Goal: Task Accomplishment & Management: Manage account settings

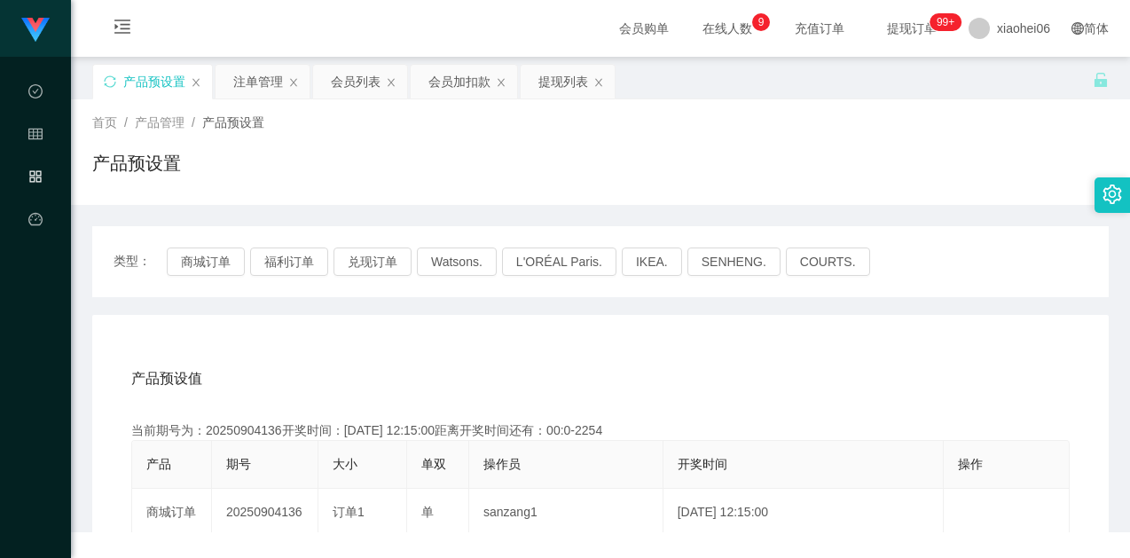
click at [117, 86] on div "产品预设置" at bounding box center [152, 82] width 119 height 34
click at [113, 87] on icon "图标: sync" at bounding box center [110, 81] width 12 height 12
click at [458, 192] on div "首页 / 产品管理 / 产品预设置 / 产品预设置" at bounding box center [600, 152] width 1059 height 106
click at [318, 270] on button "福利订单" at bounding box center [289, 261] width 78 height 28
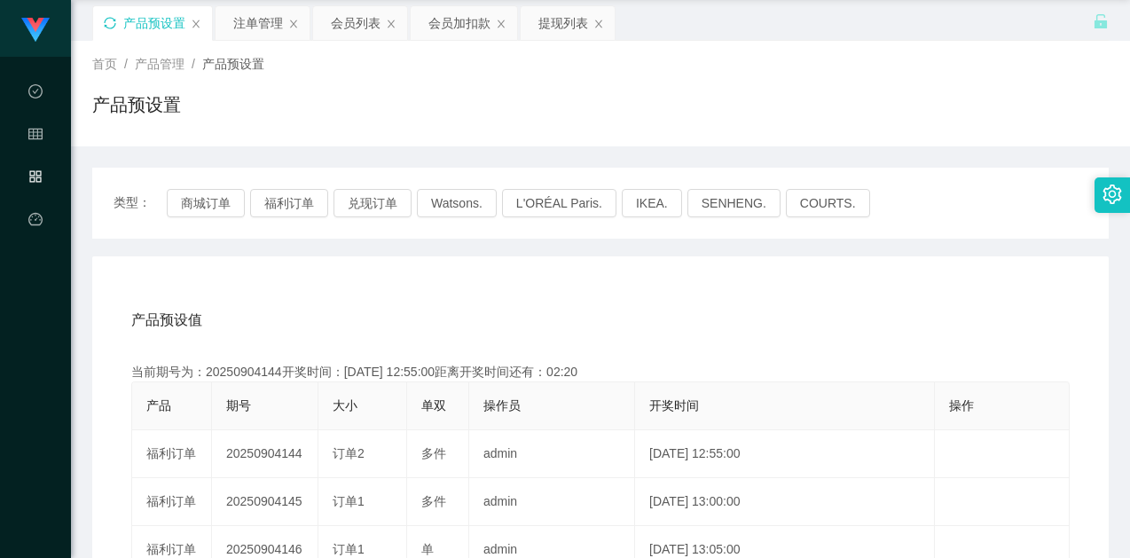
scroll to position [89, 0]
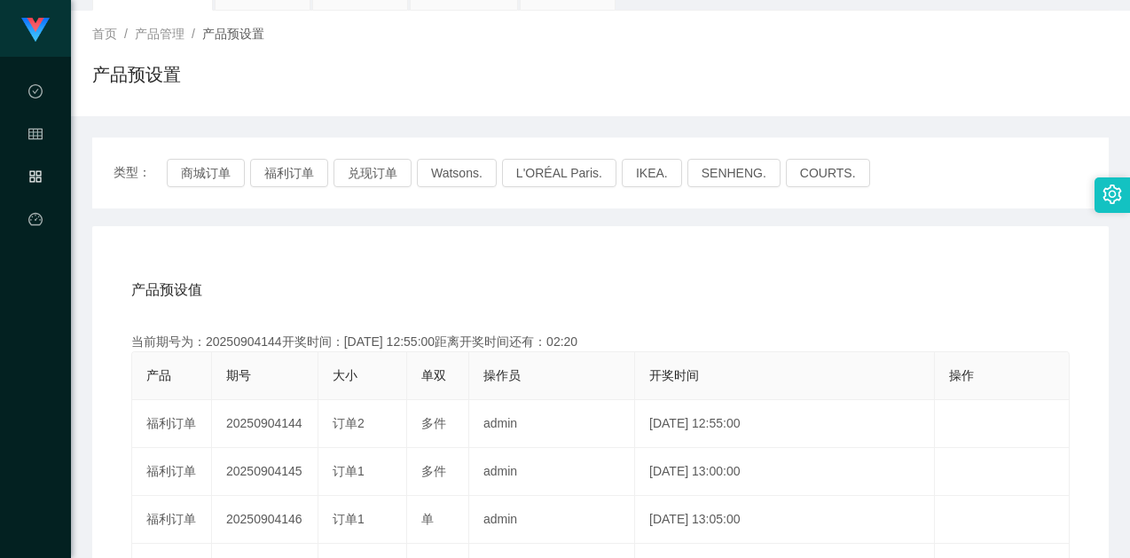
click at [246, 340] on div "当前期号为：20250904144开奖时间：[DATE] 12:55:00距离开奖时间还有：02:20" at bounding box center [600, 342] width 938 height 19
drag, startPoint x: 246, startPoint y: 340, endPoint x: 287, endPoint y: 333, distance: 42.3
click at [246, 340] on div "当前期号为：20250904144开奖时间：[DATE] 12:55:00距离开奖时间还有：02:19" at bounding box center [600, 342] width 938 height 19
copy div "20250904144"
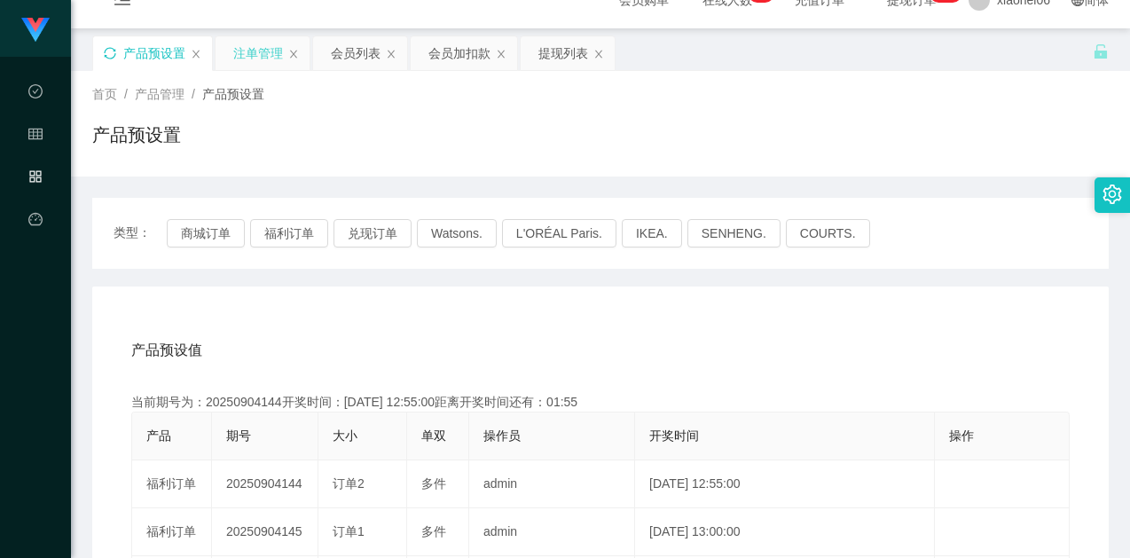
scroll to position [0, 0]
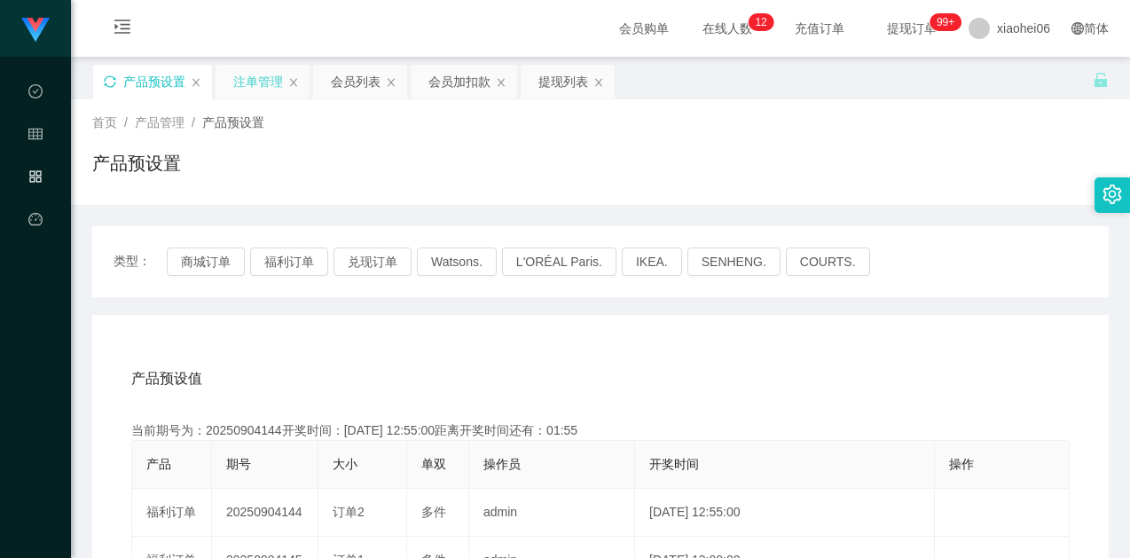
click at [257, 79] on div "注单管理" at bounding box center [258, 82] width 50 height 34
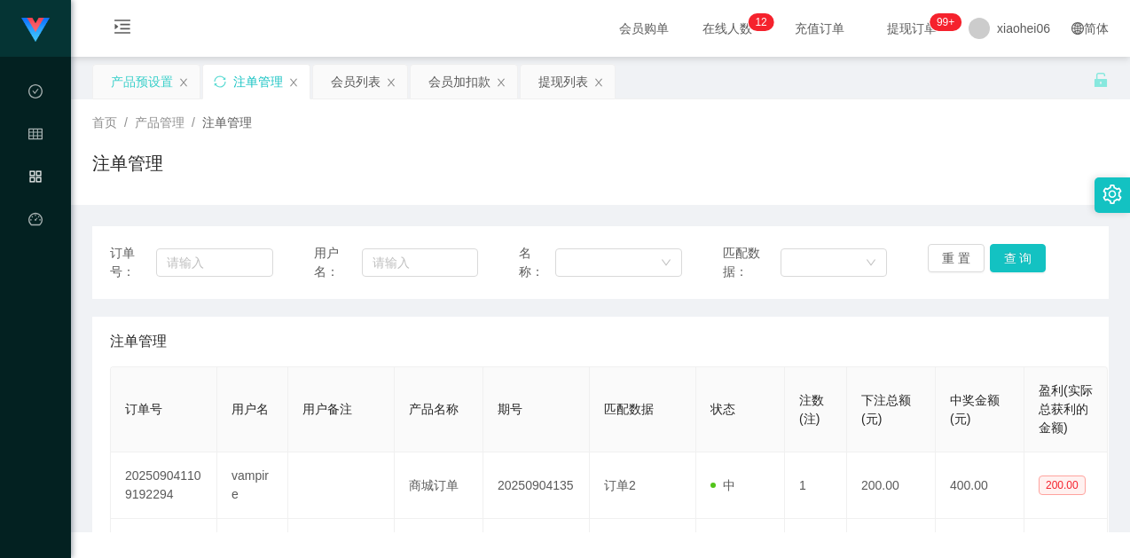
click at [777, 160] on div "注单管理" at bounding box center [600, 170] width 1016 height 41
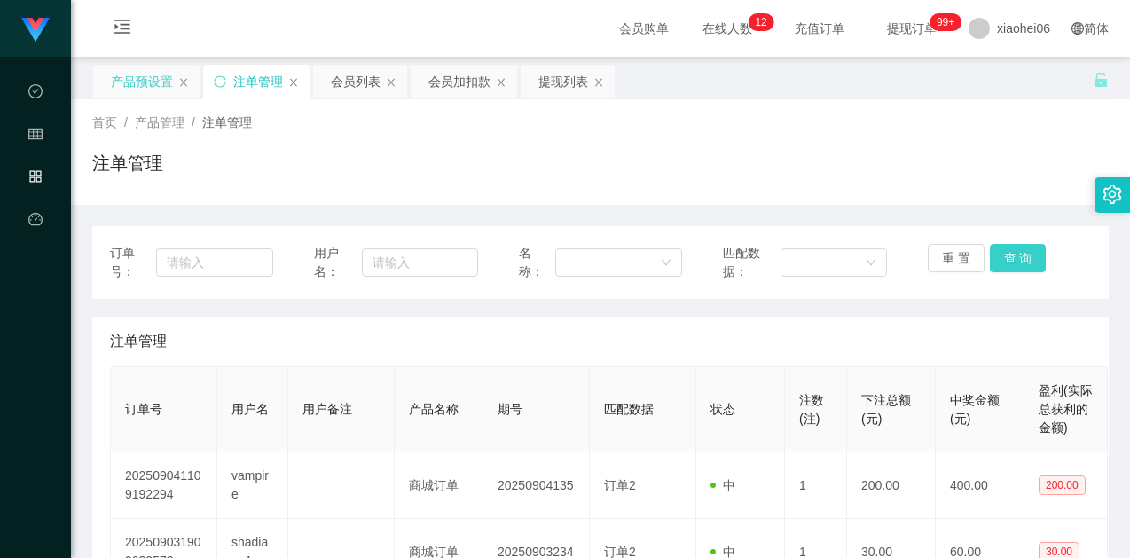
click at [996, 253] on button "查 询" at bounding box center [1018, 258] width 57 height 28
drag, startPoint x: 882, startPoint y: 190, endPoint x: 892, endPoint y: 184, distance: 11.9
click at [882, 190] on div "首页 / 产品管理 / 注单管理 / 注单管理" at bounding box center [600, 152] width 1059 height 106
click at [1022, 253] on button "查 询" at bounding box center [1018, 258] width 57 height 28
click at [1022, 253] on div "重 置 查 询" at bounding box center [1009, 262] width 163 height 37
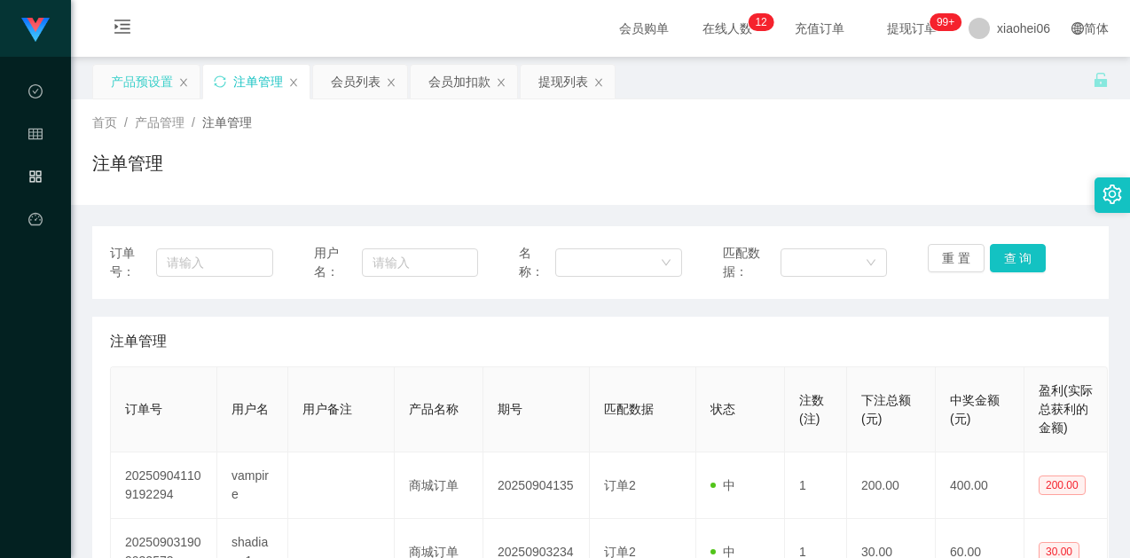
click at [1011, 279] on div "重 置 查 询" at bounding box center [1009, 262] width 163 height 37
click at [1008, 267] on button "查 询" at bounding box center [1018, 258] width 57 height 28
drag, startPoint x: 1008, startPoint y: 267, endPoint x: 1002, endPoint y: 197, distance: 70.3
click at [1007, 267] on div "重 置 查 询" at bounding box center [1009, 262] width 163 height 37
click at [999, 190] on div "注单管理" at bounding box center [600, 170] width 1016 height 41
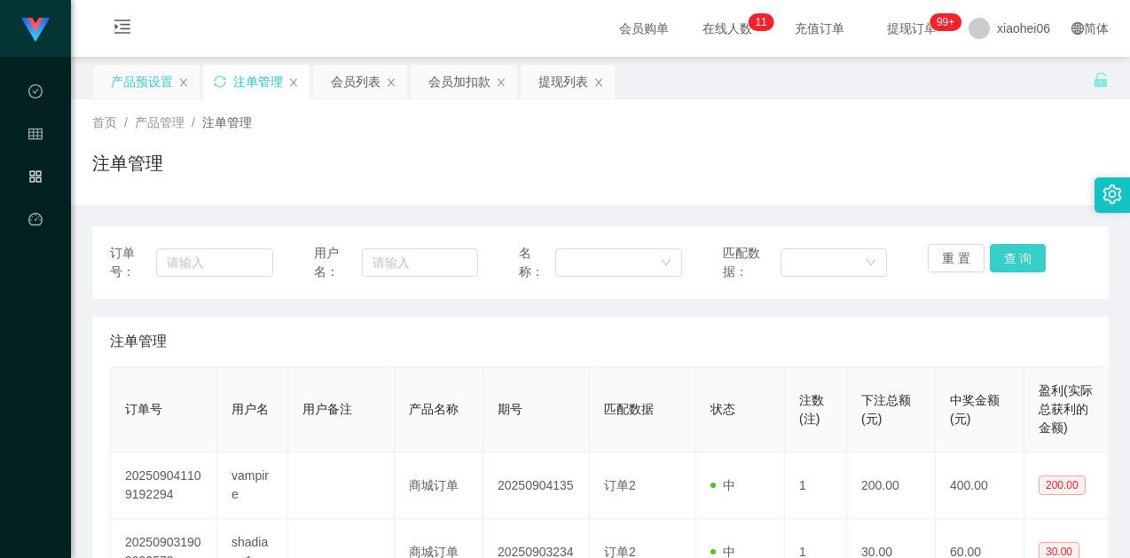
click at [1023, 260] on button "查 询" at bounding box center [1018, 258] width 57 height 28
click at [1017, 260] on button "查 询" at bounding box center [1018, 258] width 57 height 28
click at [1017, 260] on button "查 询" at bounding box center [1028, 258] width 76 height 28
click at [1025, 269] on button "查 询" at bounding box center [1018, 258] width 57 height 28
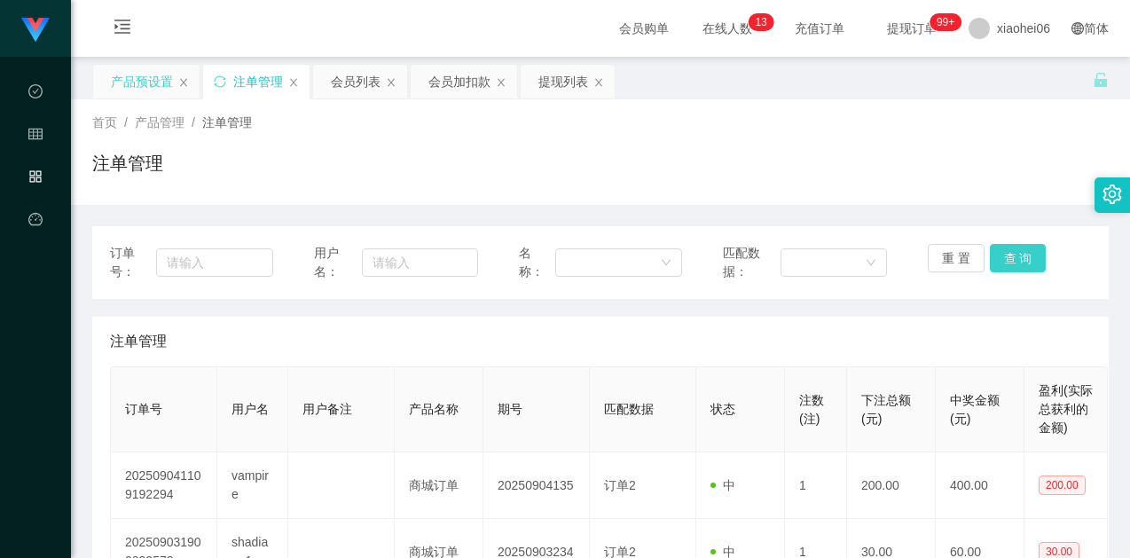
click at [1025, 269] on button "查 询" at bounding box center [1018, 258] width 57 height 28
click at [1023, 266] on button "查 询" at bounding box center [1018, 258] width 57 height 28
click at [1011, 263] on button "查 询" at bounding box center [1018, 258] width 57 height 28
click at [1011, 255] on button "查 询" at bounding box center [1018, 258] width 57 height 28
drag, startPoint x: 629, startPoint y: 328, endPoint x: 661, endPoint y: 326, distance: 32.0
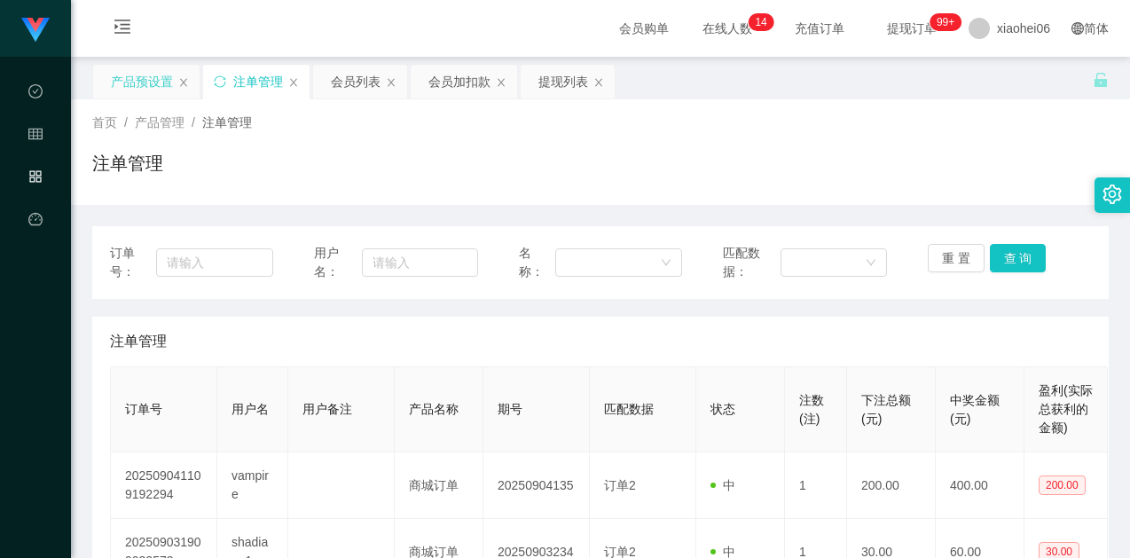
click at [634, 327] on div "注单管理" at bounding box center [600, 342] width 981 height 50
click at [1028, 253] on button "查 询" at bounding box center [1018, 258] width 57 height 28
click at [822, 322] on div "注单管理" at bounding box center [600, 342] width 981 height 50
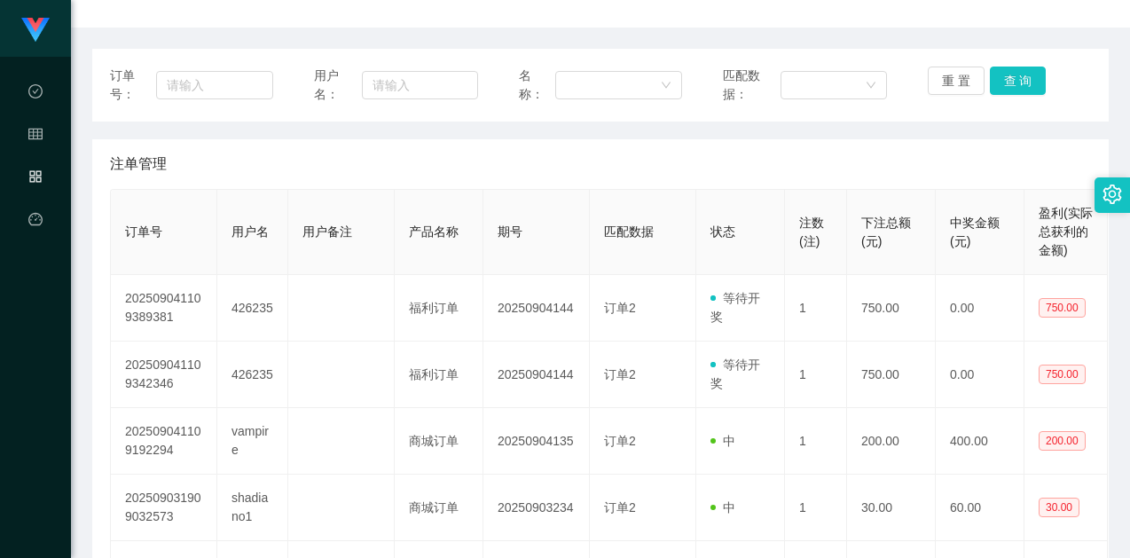
click at [967, 107] on div "订单号： 用户名： 名称： 匹配数据： 重 置 查 询" at bounding box center [600, 85] width 1016 height 73
click at [1018, 80] on button "查 询" at bounding box center [1018, 81] width 57 height 28
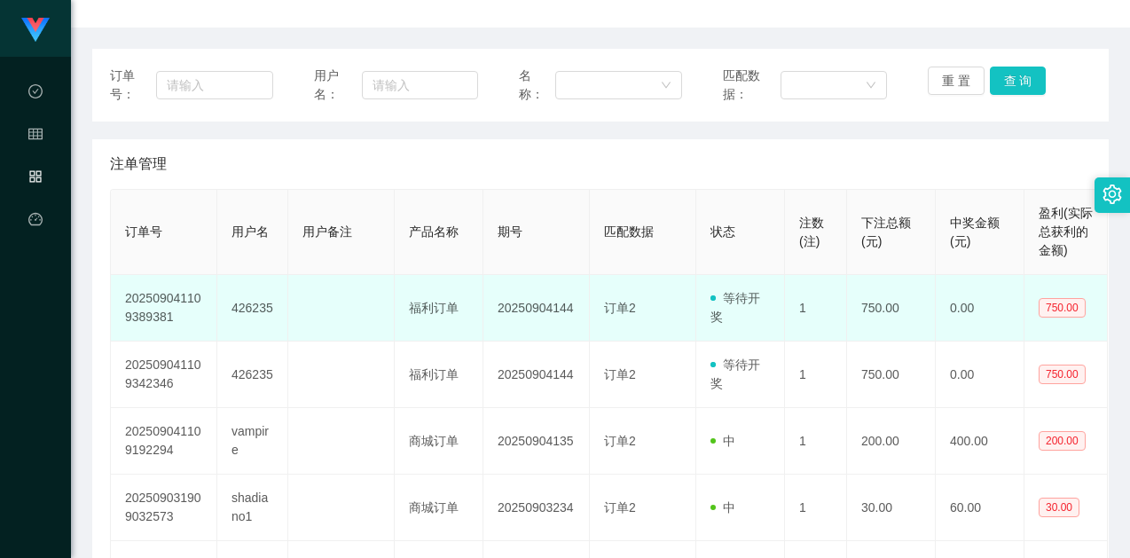
click at [260, 304] on td "426235" at bounding box center [252, 308] width 71 height 67
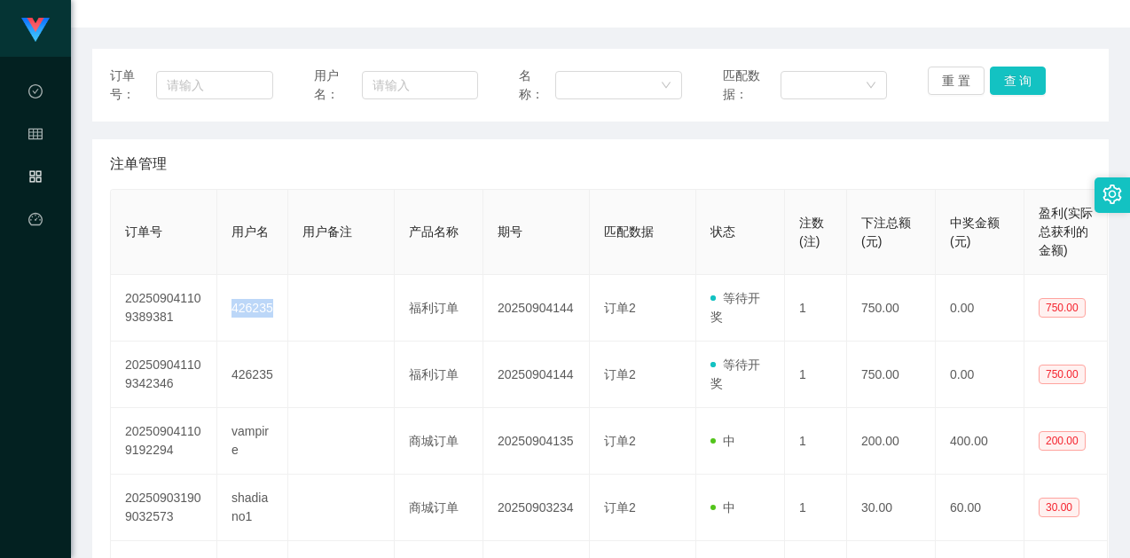
copy td "426235"
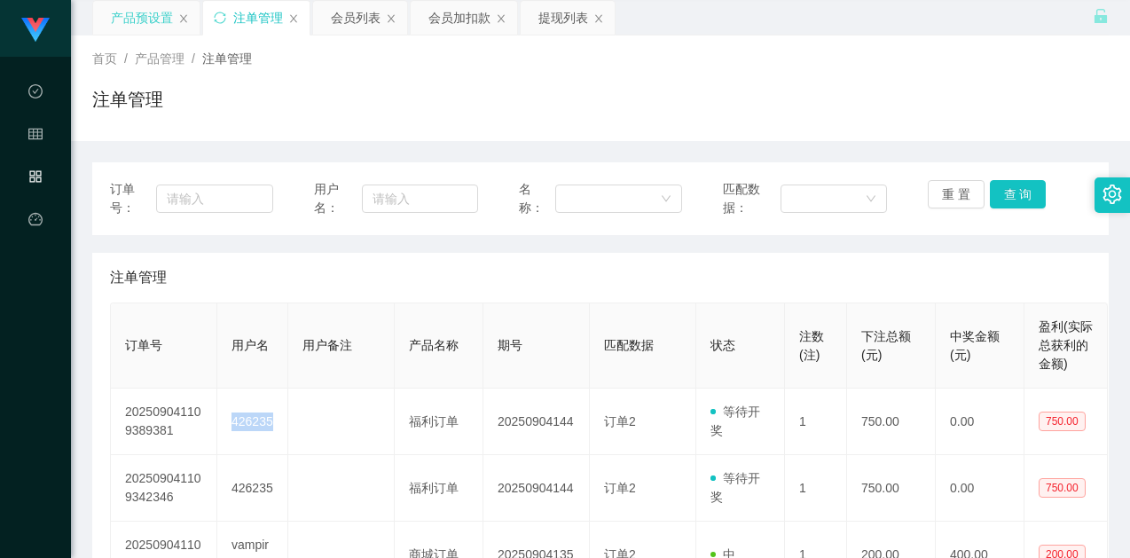
scroll to position [0, 0]
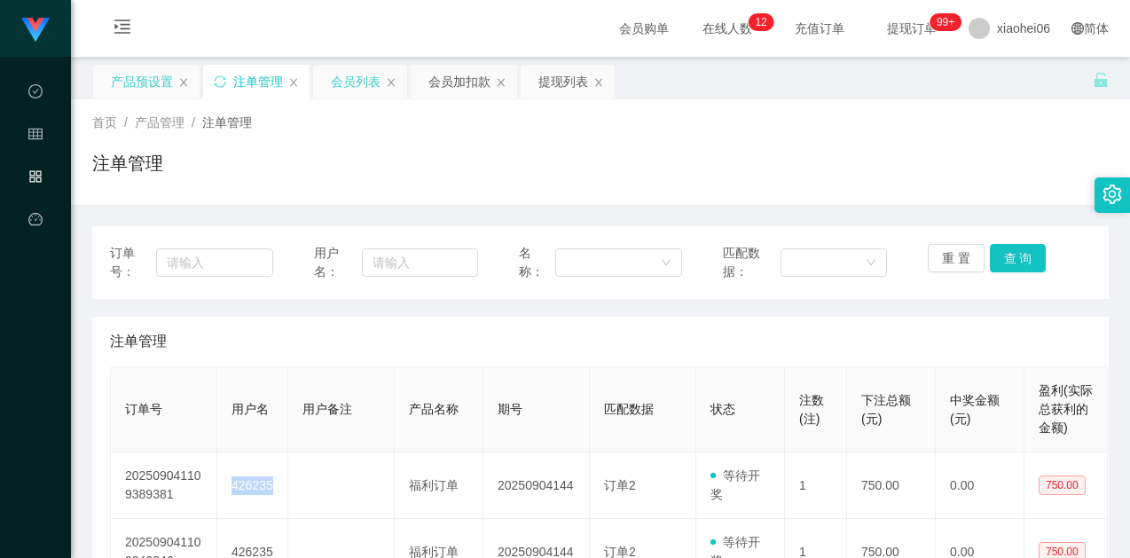
click at [342, 78] on div "会员列表" at bounding box center [356, 82] width 50 height 34
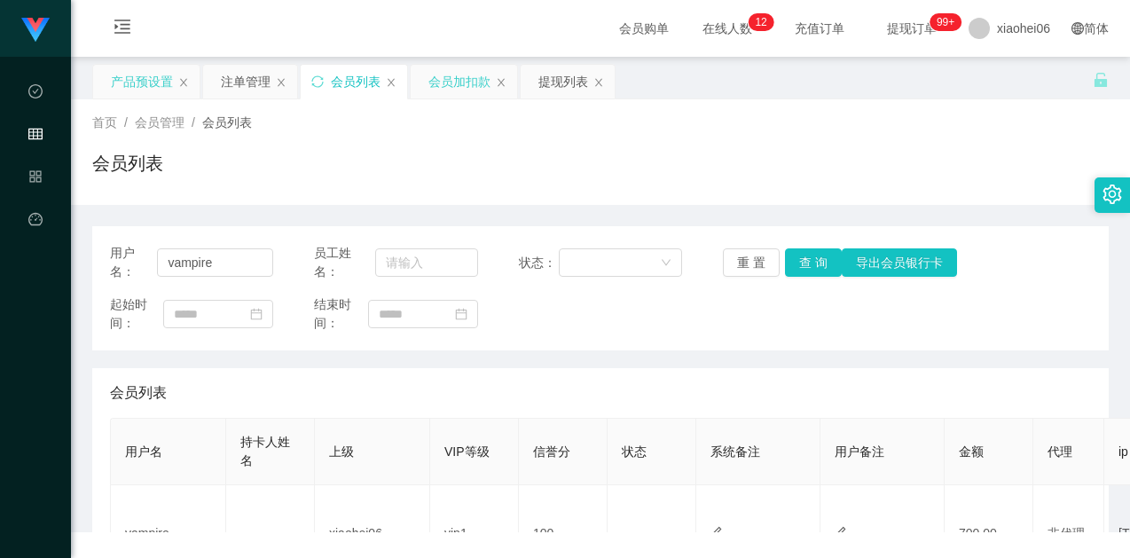
click at [472, 82] on div "会员加扣款" at bounding box center [459, 82] width 62 height 34
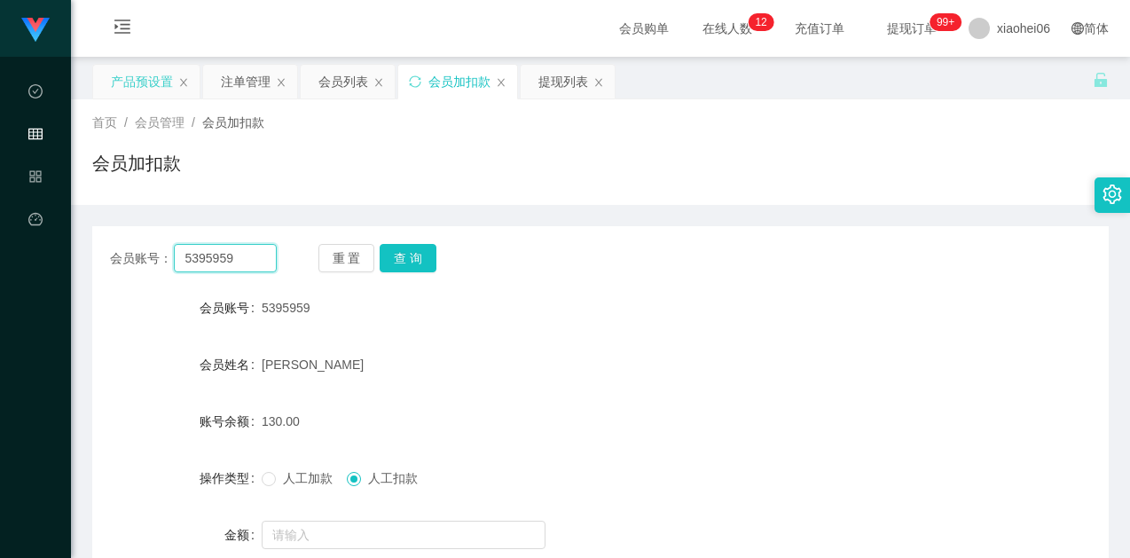
drag, startPoint x: 255, startPoint y: 263, endPoint x: 300, endPoint y: 268, distance: 45.5
click at [255, 262] on input "5395959" at bounding box center [225, 258] width 102 height 28
paste input "426235"
type input "426235"
click at [414, 253] on button "查 询" at bounding box center [408, 258] width 57 height 28
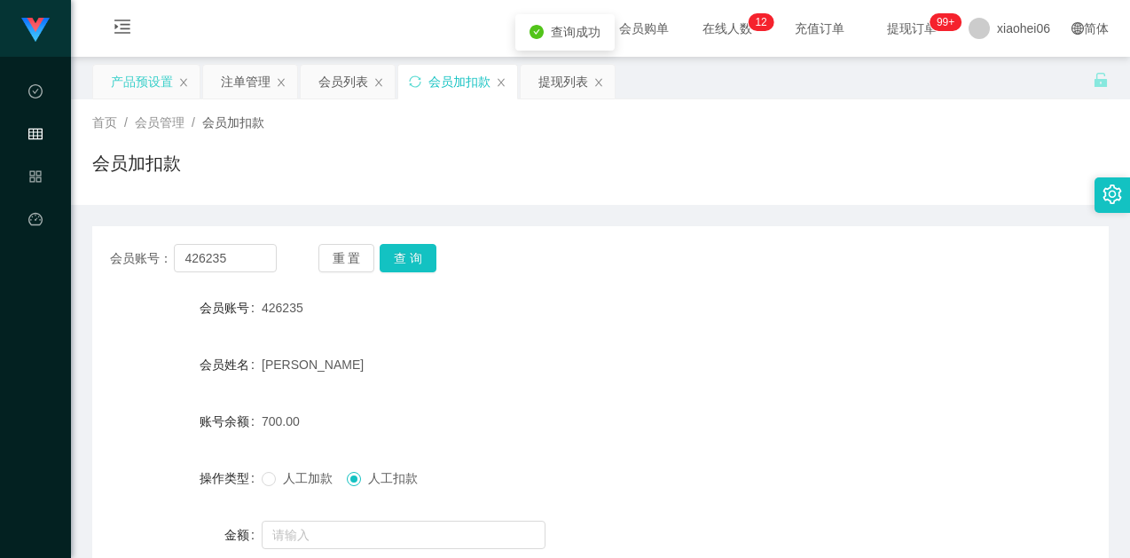
click at [516, 324] on div "426235" at bounding box center [558, 307] width 593 height 35
click at [717, 267] on div "会员账号： 426235 重 置 查 询" at bounding box center [600, 258] width 1016 height 28
click at [710, 270] on div "会员账号： 426235 重 置 查 询" at bounding box center [600, 258] width 1016 height 28
click at [238, 82] on div "注单管理" at bounding box center [246, 82] width 50 height 34
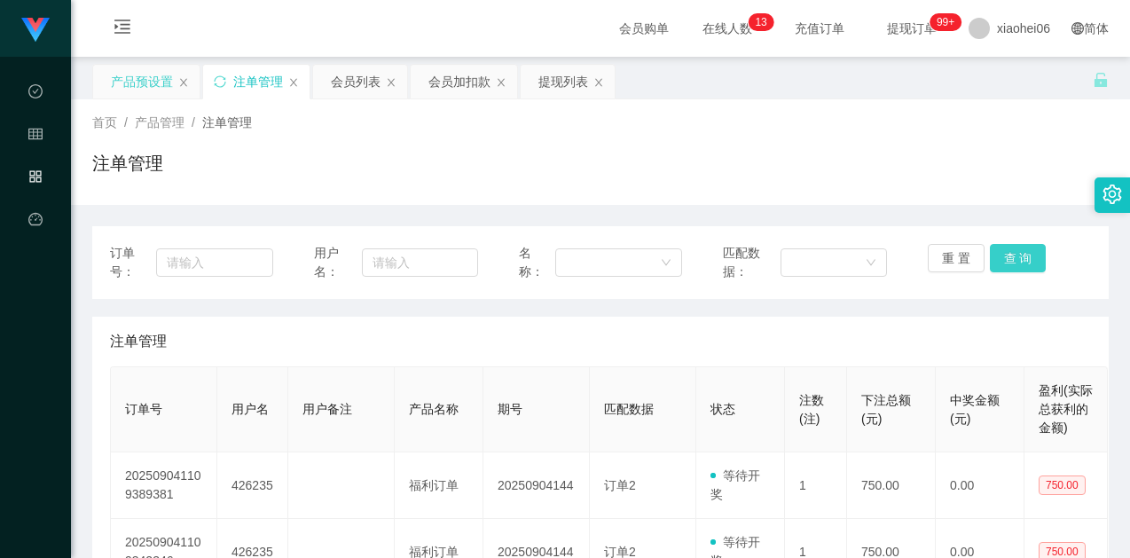
click at [990, 257] on button "查 询" at bounding box center [1018, 258] width 57 height 28
drag, startPoint x: 1012, startPoint y: 251, endPoint x: 1004, endPoint y: 265, distance: 16.3
click at [1012, 251] on button "查 询" at bounding box center [1018, 258] width 57 height 28
click at [444, 84] on div "会员加扣款" at bounding box center [459, 82] width 62 height 34
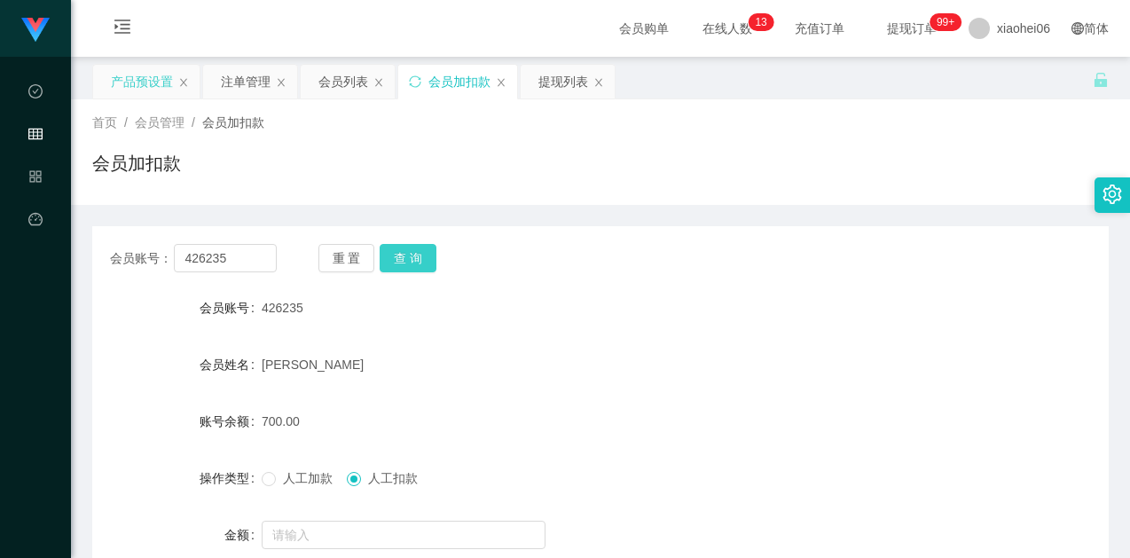
drag, startPoint x: 413, startPoint y: 257, endPoint x: 431, endPoint y: 261, distance: 18.1
click at [414, 257] on button "查 询" at bounding box center [408, 258] width 57 height 28
drag, startPoint x: 620, startPoint y: 293, endPoint x: 682, endPoint y: 283, distance: 62.8
click at [621, 293] on div "426235" at bounding box center [558, 307] width 593 height 35
click at [478, 255] on div "重 置 查 询" at bounding box center [401, 258] width 167 height 28
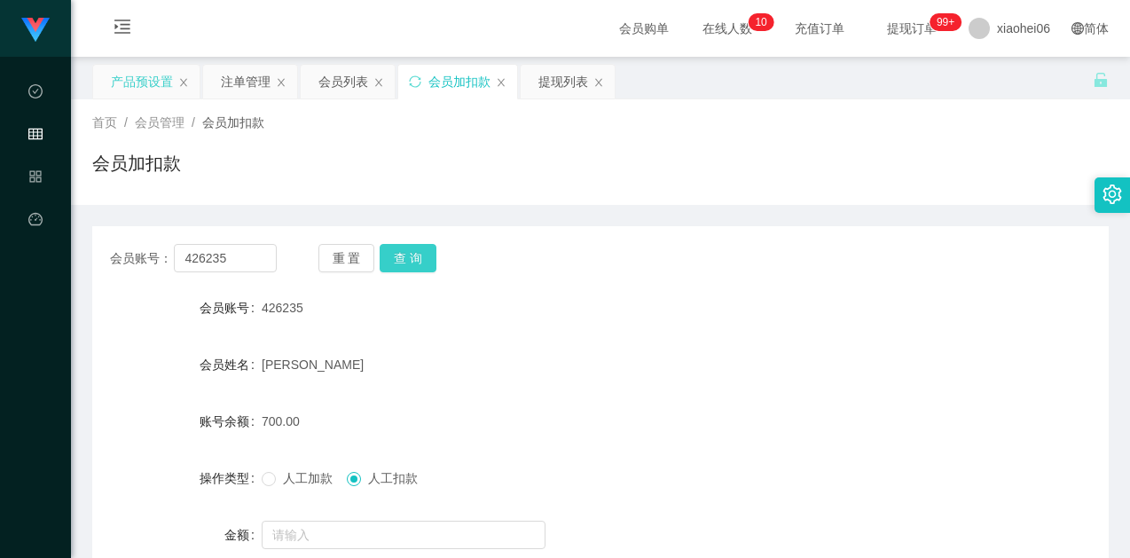
click at [420, 262] on button "查 询" at bounding box center [408, 258] width 57 height 28
click at [567, 233] on div "会员账号： 426235 重 置 查 询 会员账号 426235 会员姓名 PAN SHUFANG 账号余额 700.00 操作类型 人工加款 人工扣款 金额…" at bounding box center [600, 437] width 1016 height 422
click at [215, 87] on div "注单管理" at bounding box center [250, 82] width 94 height 34
click at [131, 83] on div "产品预设置" at bounding box center [142, 82] width 62 height 34
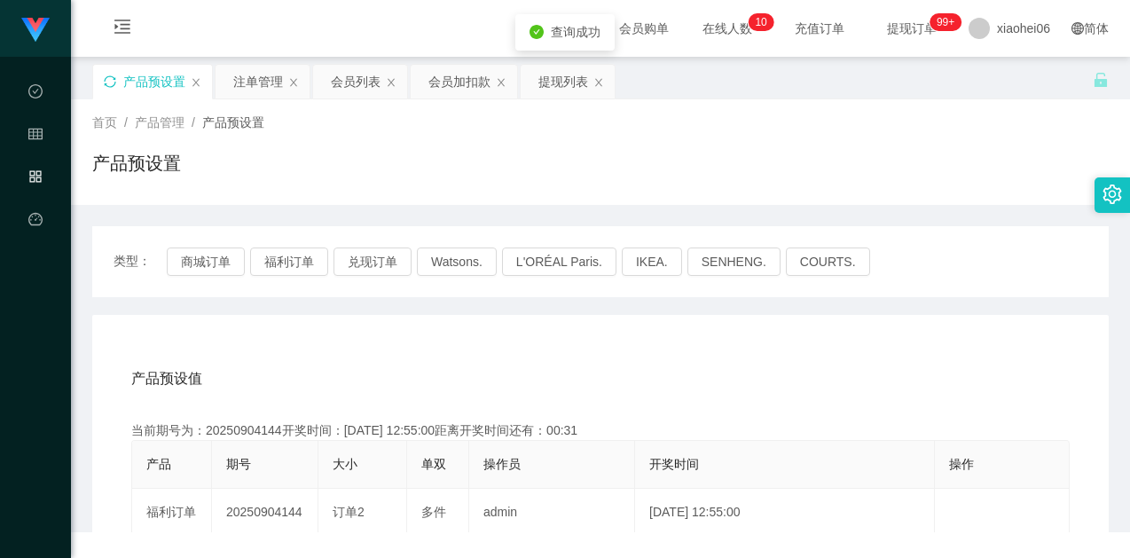
click at [614, 182] on div "产品预设置" at bounding box center [600, 170] width 1016 height 41
click at [632, 171] on div "产品预设置" at bounding box center [600, 170] width 1016 height 41
click at [461, 91] on div "会员加扣款" at bounding box center [459, 82] width 62 height 34
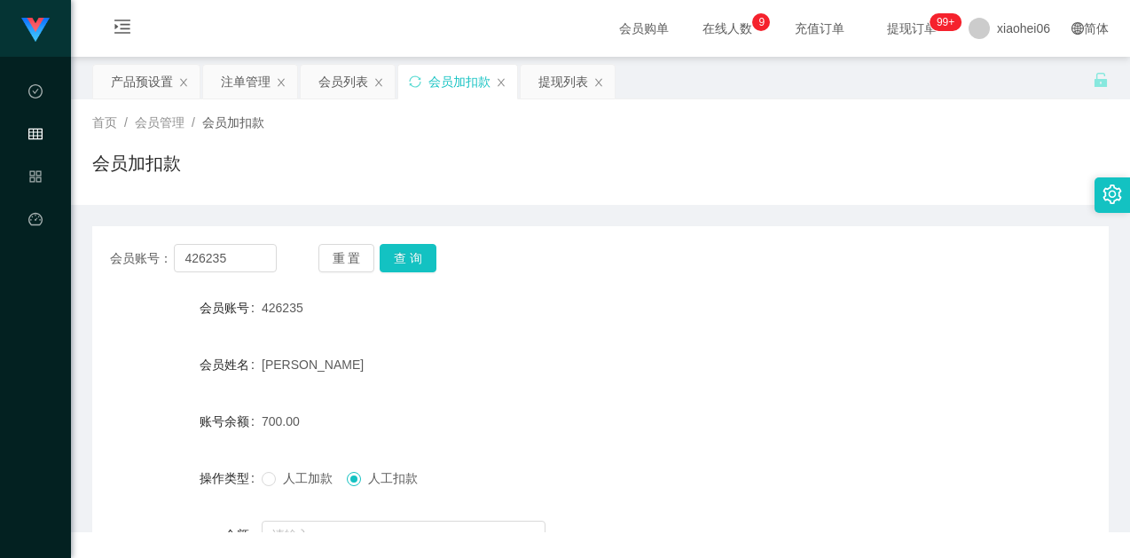
click at [525, 166] on div "会员加扣款" at bounding box center [600, 170] width 1016 height 41
click at [423, 255] on button "查 询" at bounding box center [408, 258] width 57 height 28
click at [631, 226] on div "会员账号： 426235 重 置 查 询 会员账号 426235 会员姓名 PAN SHUFANG 账号余额 700.00 操作类型 人工加款 人工扣款 金额…" at bounding box center [600, 437] width 1016 height 422
click at [717, 322] on div "426235" at bounding box center [558, 307] width 593 height 35
click at [653, 333] on form "会员账号 426235 会员姓名 [PERSON_NAME] 账号余额 700.00 操作类型 人工加款 人工扣款 金额 确 定" at bounding box center [600, 449] width 1016 height 319
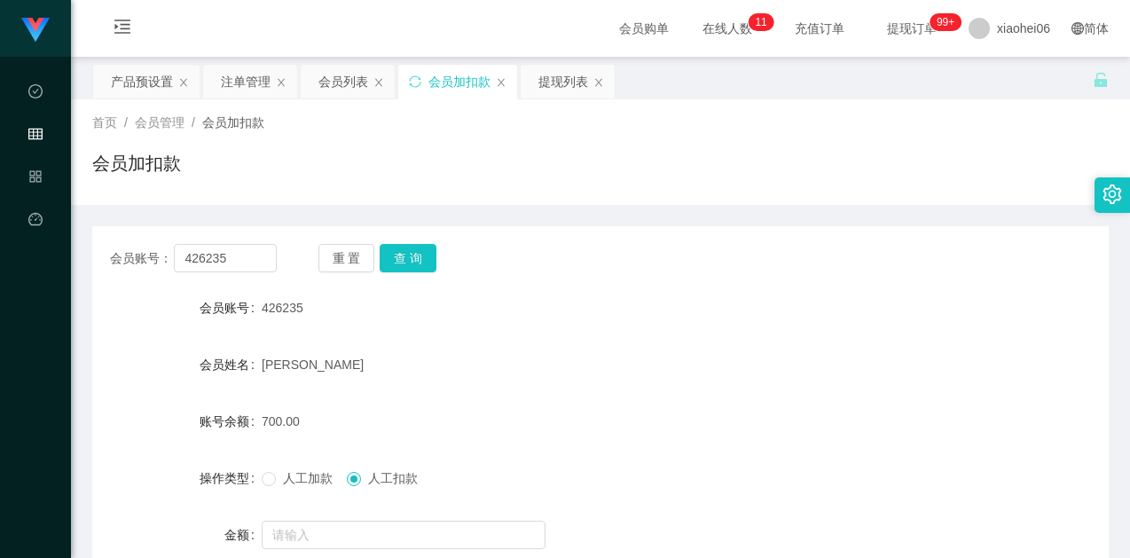
drag, startPoint x: 631, startPoint y: 268, endPoint x: 804, endPoint y: 265, distance: 173.0
click at [632, 268] on div "会员账号： 426235 重 置 查 询" at bounding box center [600, 258] width 1016 height 28
click at [546, 250] on div "会员账号： 426235 重 置 查 询" at bounding box center [600, 258] width 1016 height 28
drag, startPoint x: 435, startPoint y: 250, endPoint x: 425, endPoint y: 259, distance: 13.9
click at [435, 250] on div "重 置 查 询" at bounding box center [401, 258] width 167 height 28
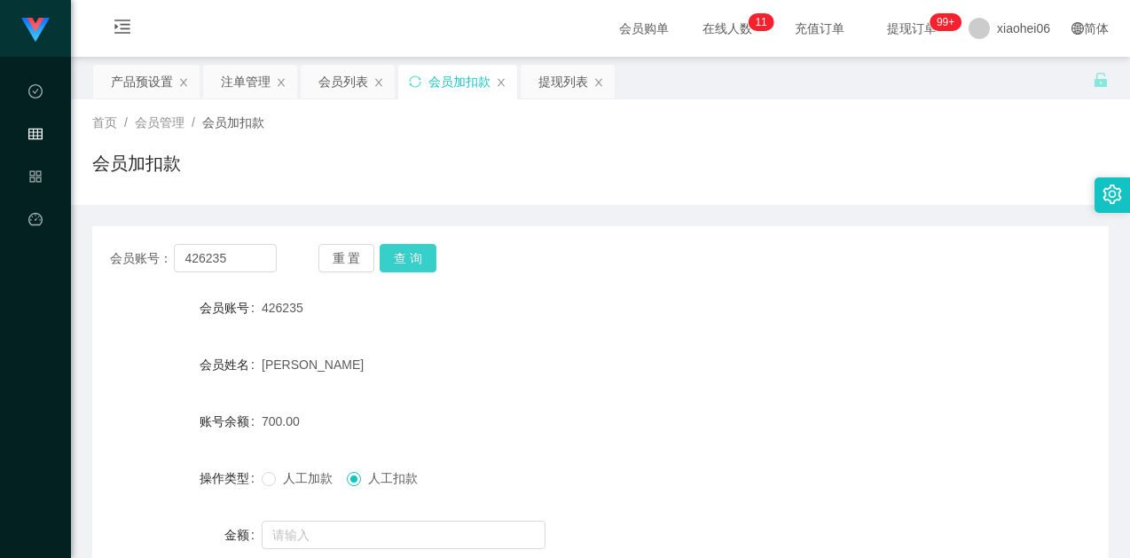
click at [419, 259] on button "查 询" at bounding box center [408, 258] width 57 height 28
drag, startPoint x: 527, startPoint y: 307, endPoint x: 545, endPoint y: 345, distance: 42.4
click at [528, 308] on div "426235" at bounding box center [558, 307] width 593 height 35
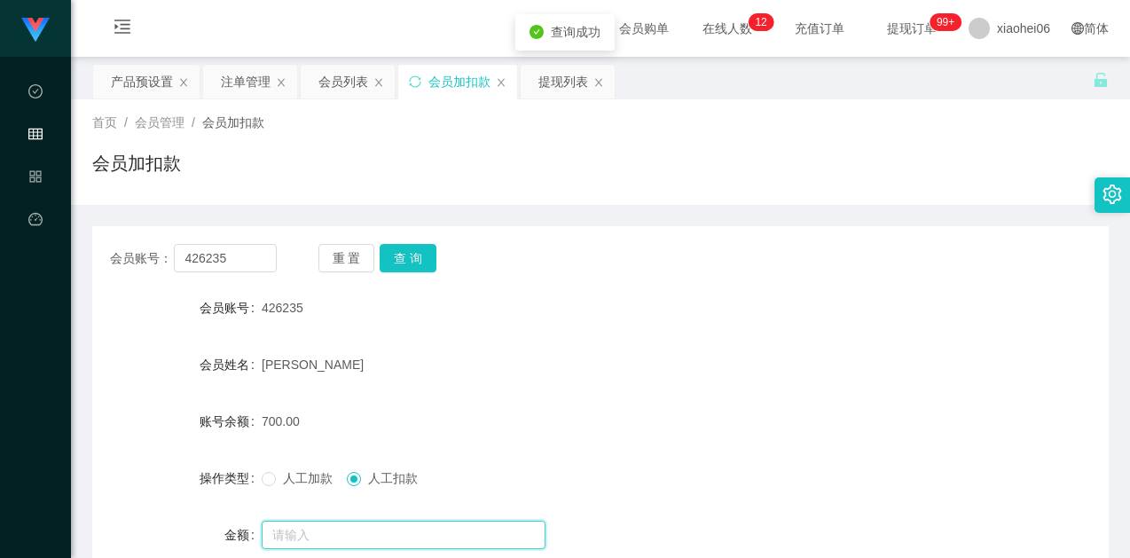
click at [498, 536] on input "text" at bounding box center [404, 535] width 284 height 28
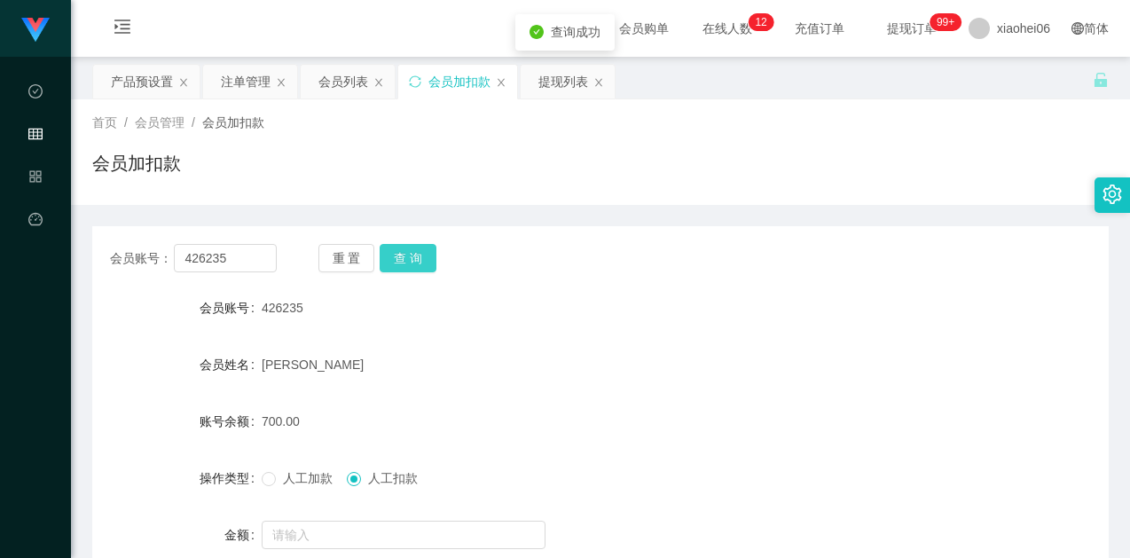
click at [408, 260] on button "查 询" at bounding box center [408, 258] width 57 height 28
click at [414, 261] on button "查 询" at bounding box center [408, 258] width 57 height 28
click at [414, 261] on button "查 询" at bounding box center [418, 258] width 76 height 28
click at [414, 263] on button "查 询" at bounding box center [408, 258] width 57 height 28
click at [411, 252] on button "查 询" at bounding box center [408, 258] width 57 height 28
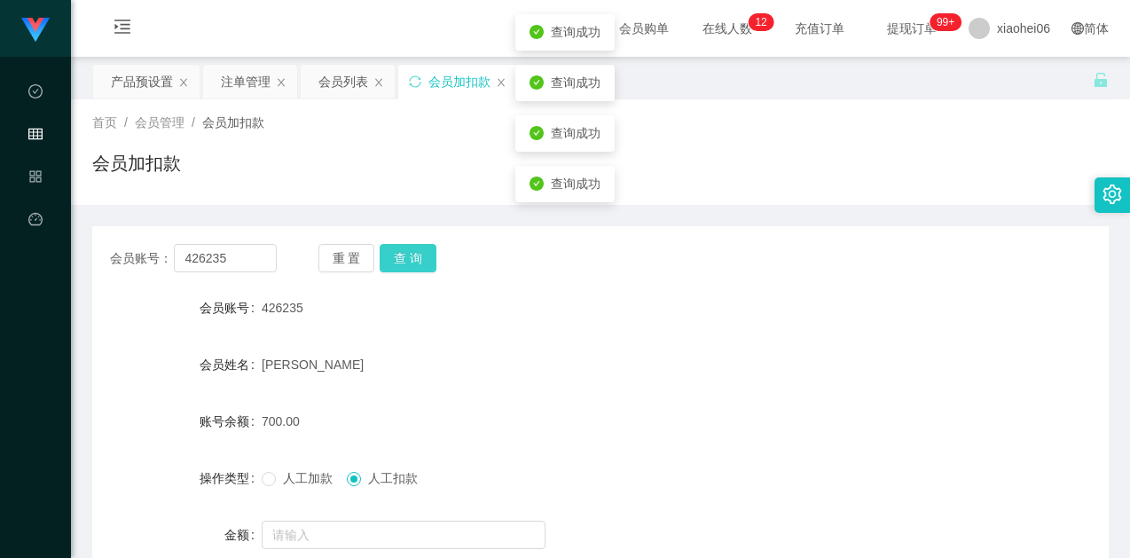
click at [412, 246] on button "查 询" at bounding box center [408, 258] width 57 height 28
click at [412, 253] on button "查 询" at bounding box center [408, 258] width 57 height 28
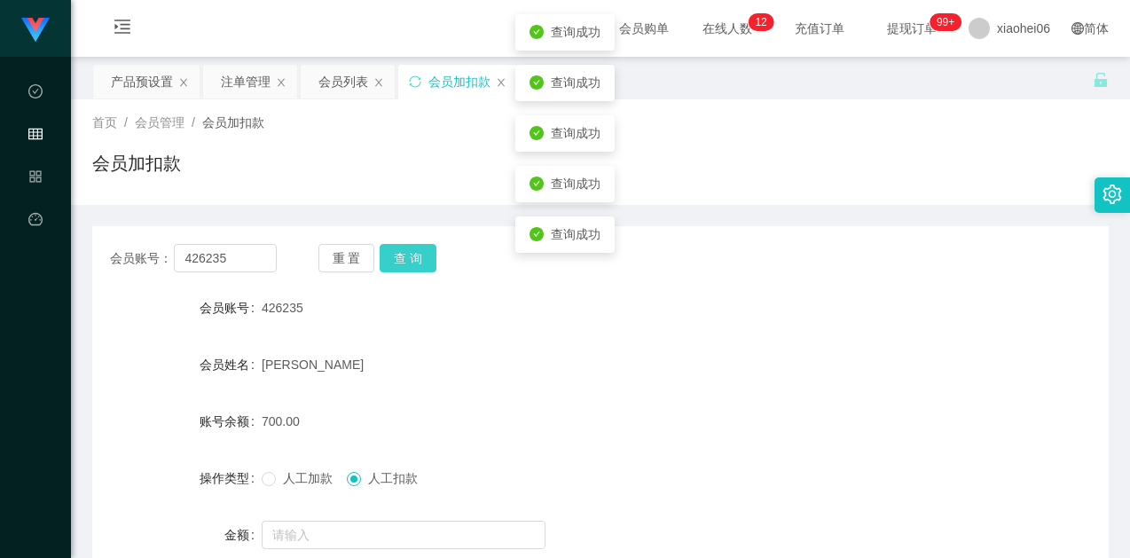
click at [405, 265] on button "查 询" at bounding box center [408, 258] width 57 height 28
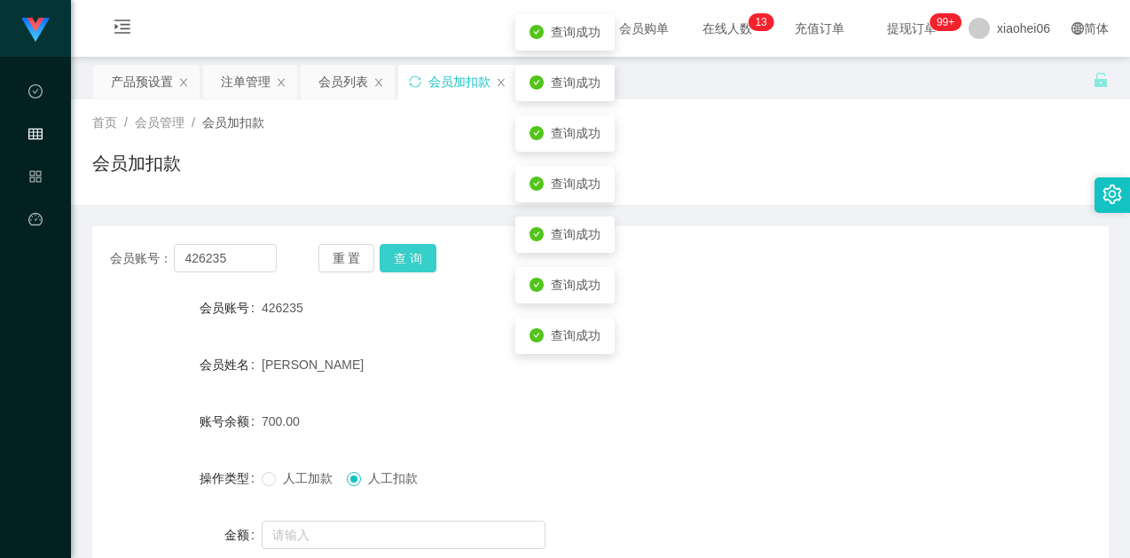
click at [405, 265] on button "查 询" at bounding box center [408, 258] width 57 height 28
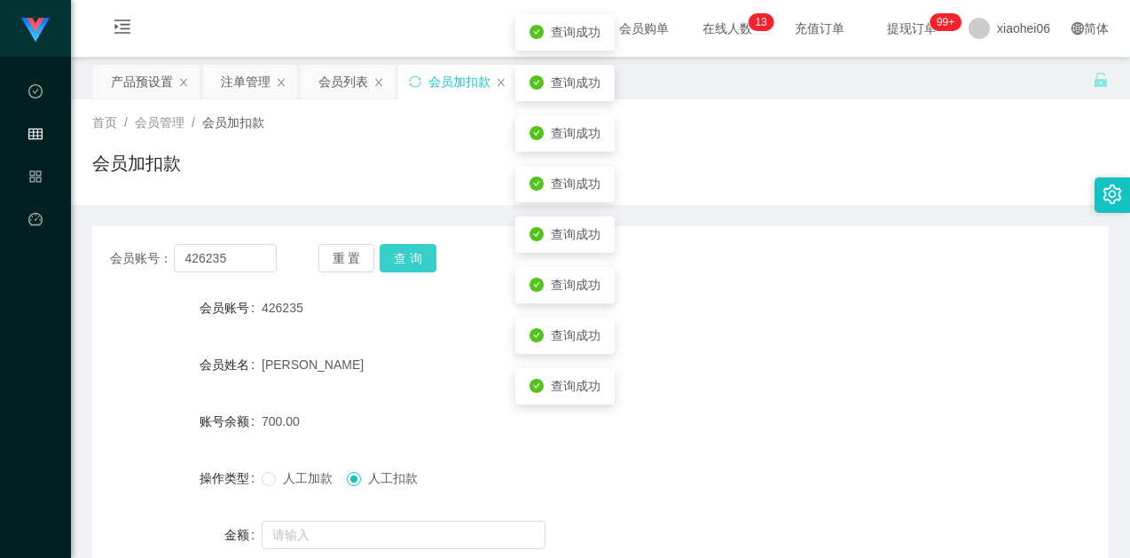
click at [405, 265] on button "查 询" at bounding box center [408, 258] width 57 height 28
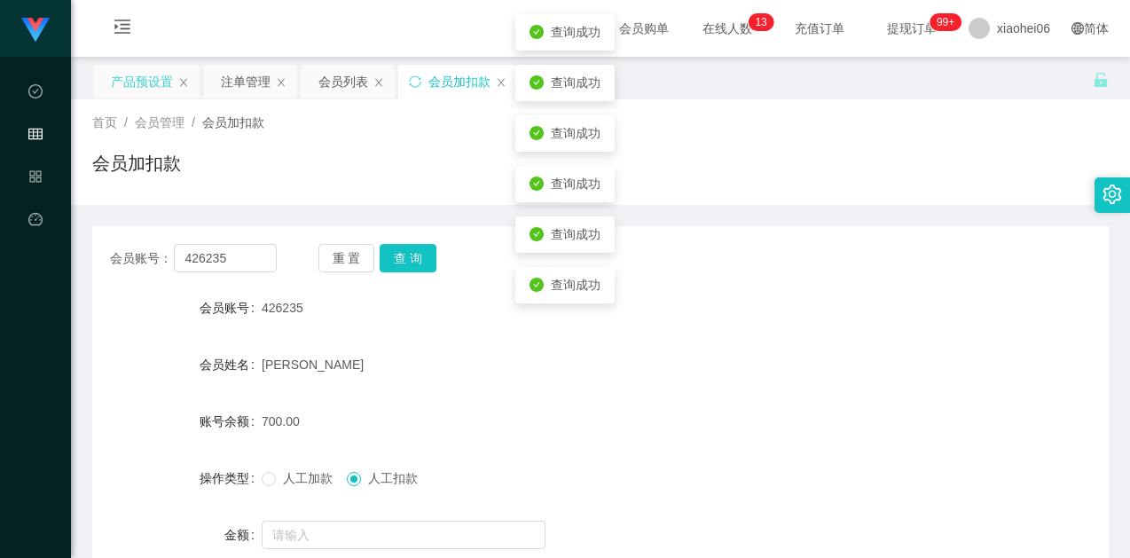
click at [120, 78] on div "产品预设置" at bounding box center [142, 82] width 62 height 34
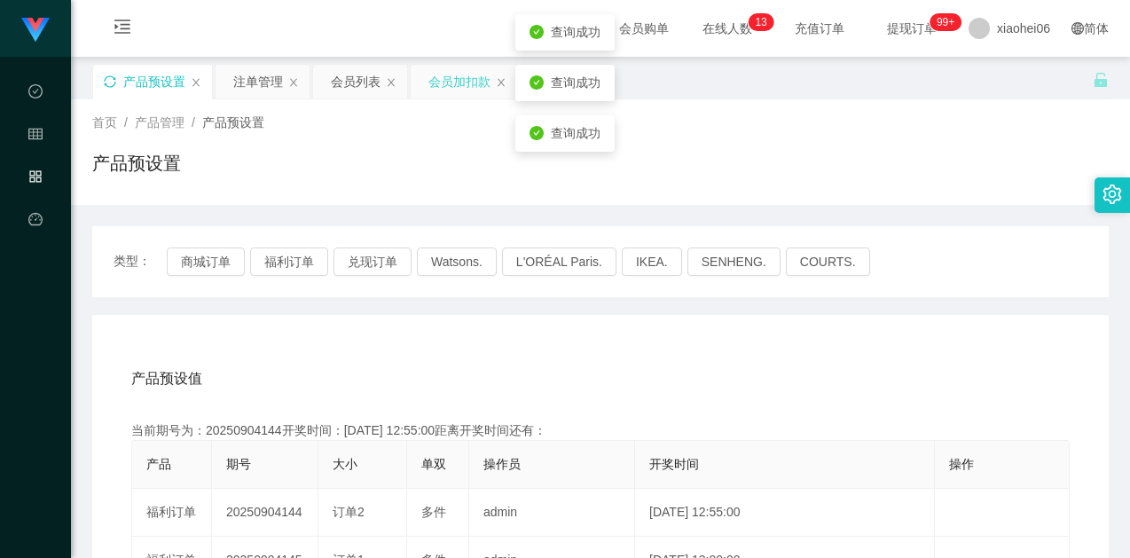
click at [466, 81] on div "会员加扣款" at bounding box center [459, 82] width 62 height 34
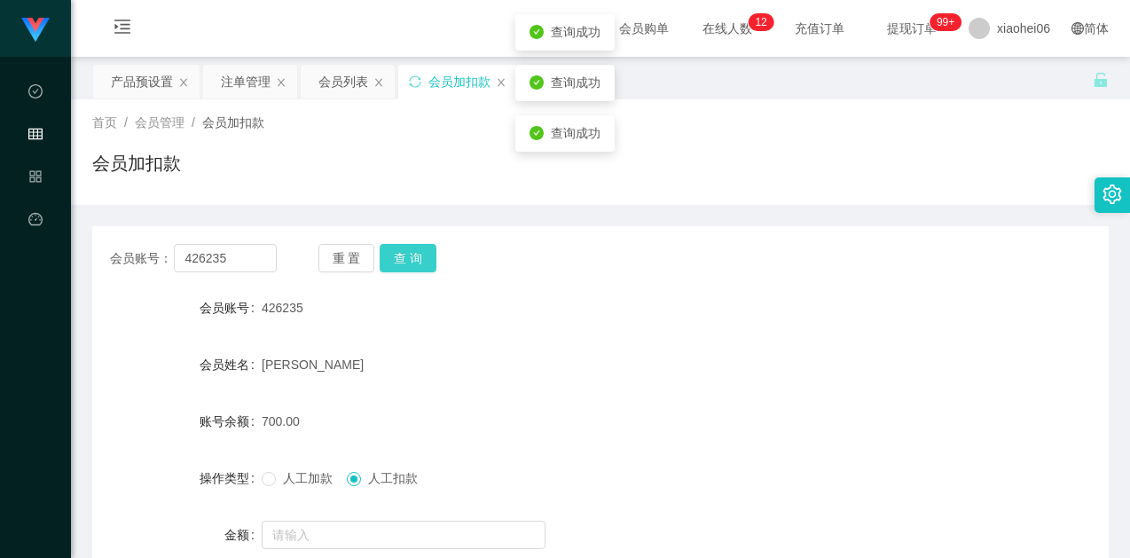
click at [423, 252] on button "查 询" at bounding box center [408, 258] width 57 height 28
click at [421, 255] on button "查 询" at bounding box center [408, 258] width 57 height 28
click at [413, 241] on div "会员账号： 426235 重 置 查 询 会员账号 426235 会员姓名 PAN SHUFANG 账号余额 700.00 操作类型 人工加款 人工扣款 金额…" at bounding box center [600, 437] width 1016 height 422
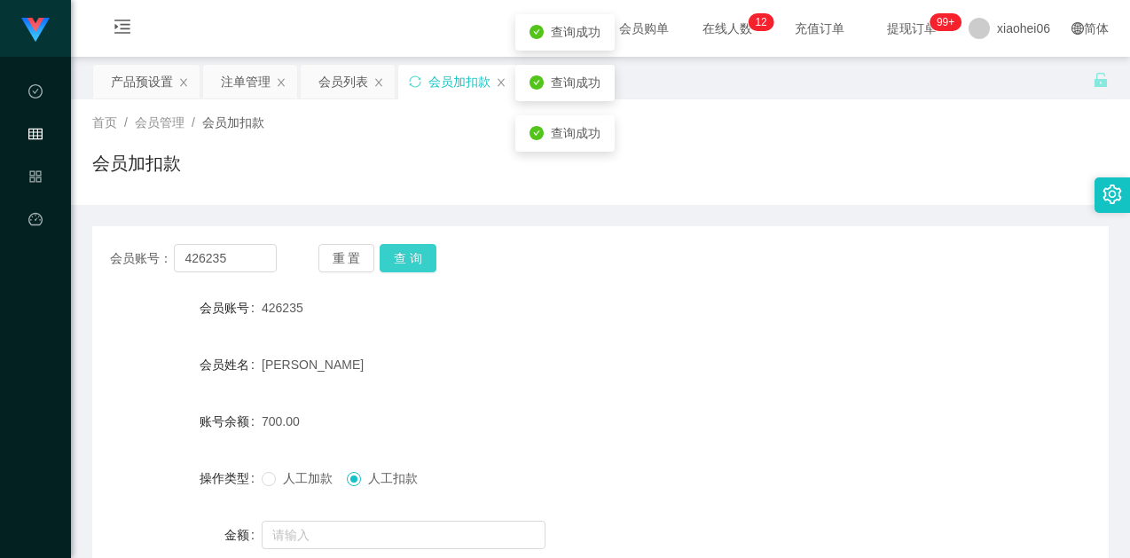
click at [416, 249] on button "查 询" at bounding box center [408, 258] width 57 height 28
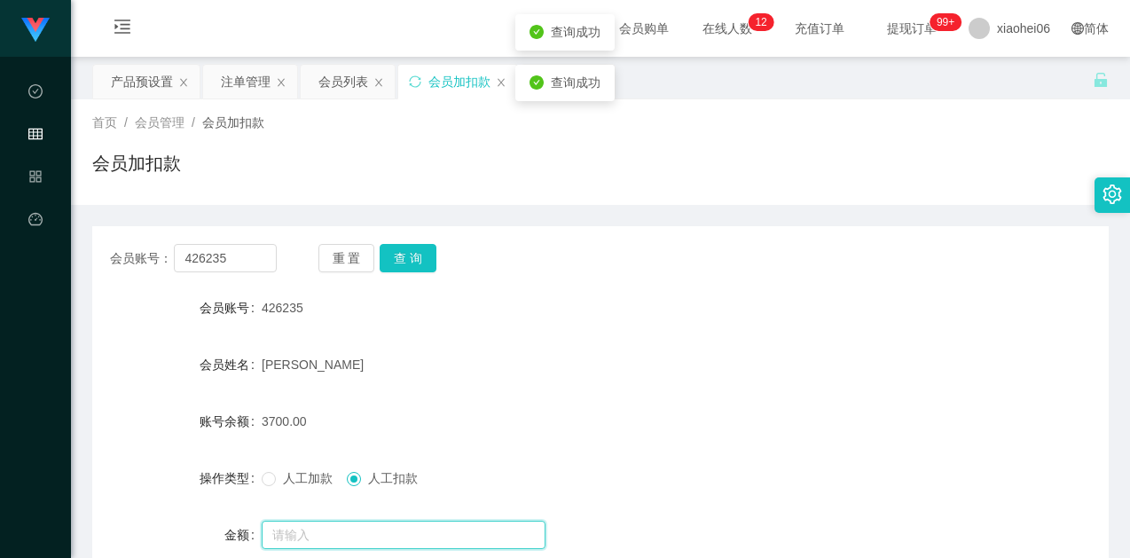
drag, startPoint x: 459, startPoint y: 532, endPoint x: 469, endPoint y: 534, distance: 9.9
click at [462, 532] on input "text" at bounding box center [404, 535] width 284 height 28
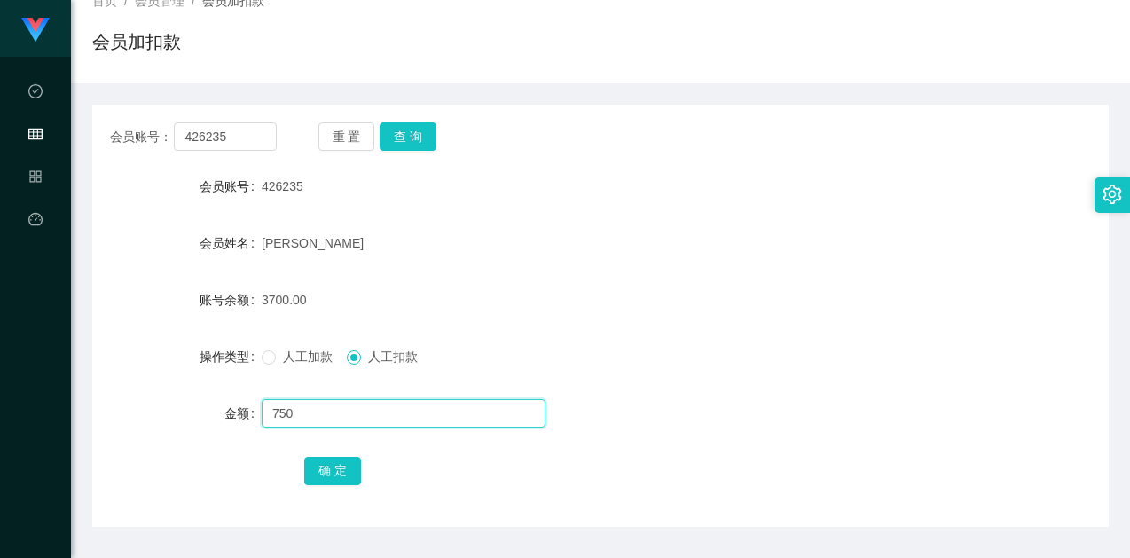
scroll to position [173, 0]
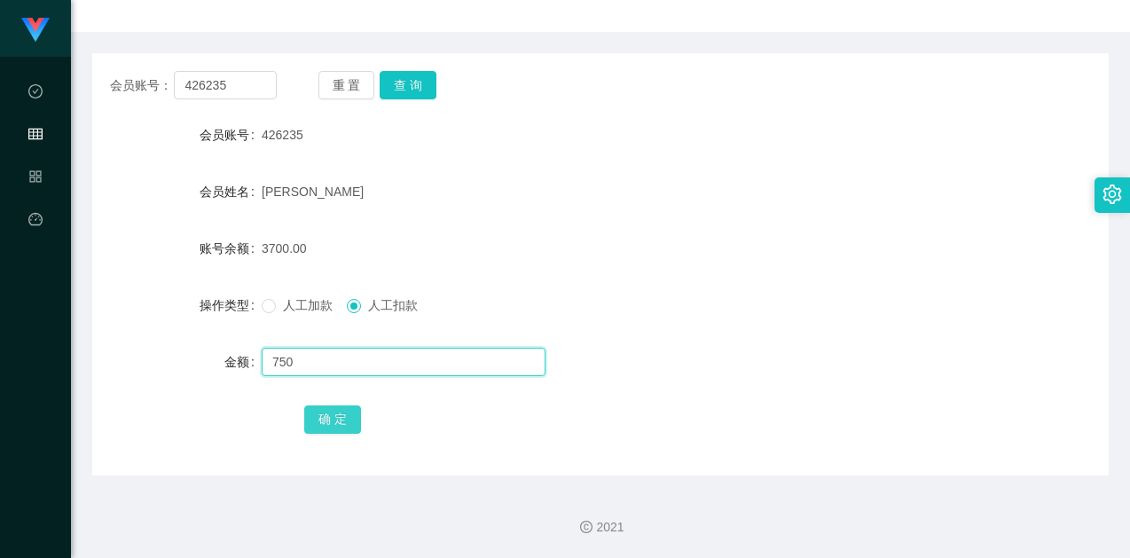
type input "750"
drag, startPoint x: 349, startPoint y: 423, endPoint x: 362, endPoint y: 413, distance: 15.8
click at [349, 423] on button "确 定" at bounding box center [332, 419] width 57 height 28
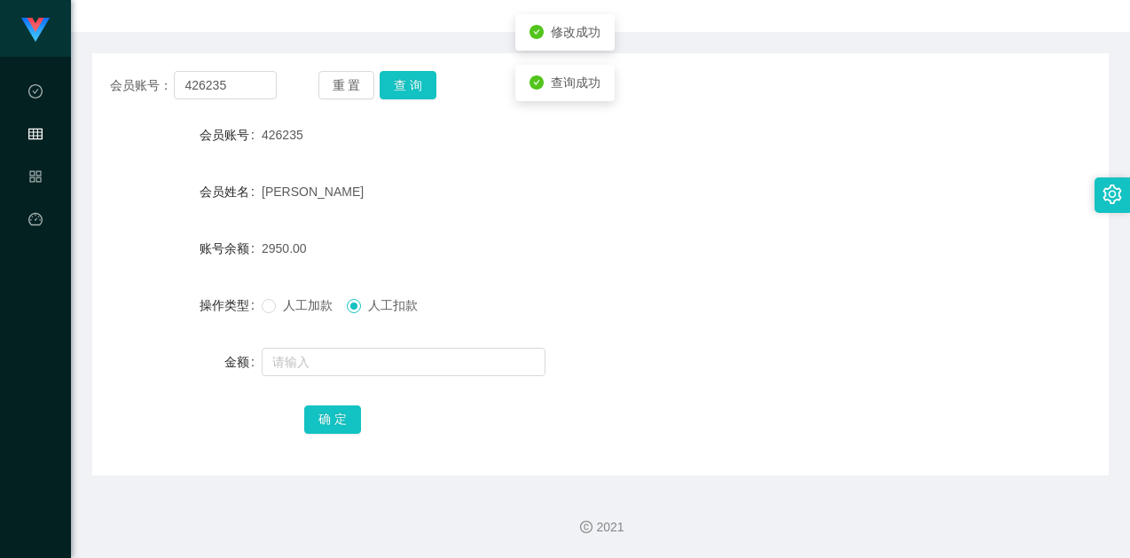
click at [537, 206] on div "[PERSON_NAME]" at bounding box center [558, 191] width 593 height 35
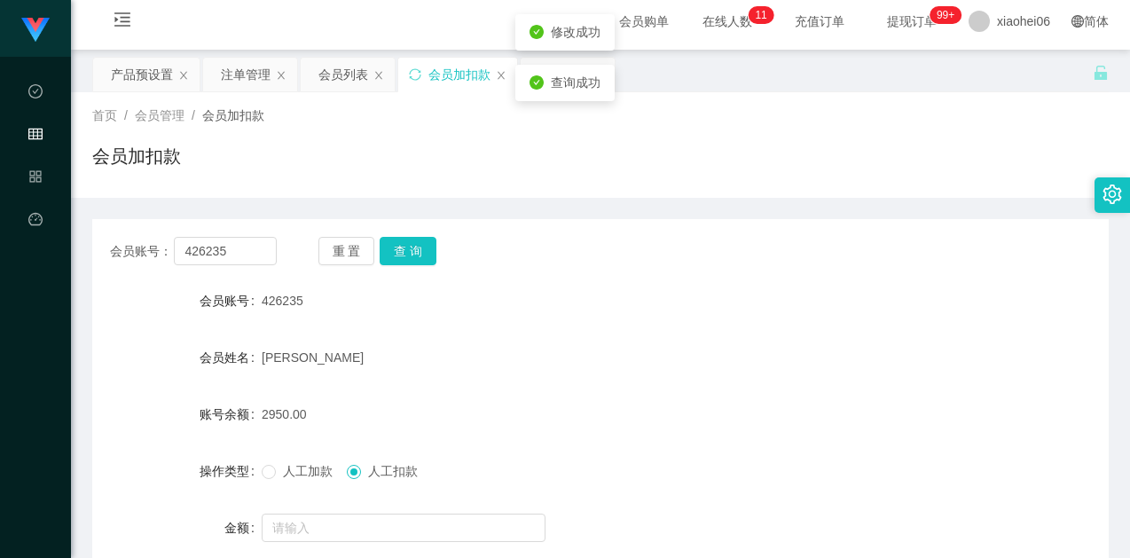
scroll to position [0, 0]
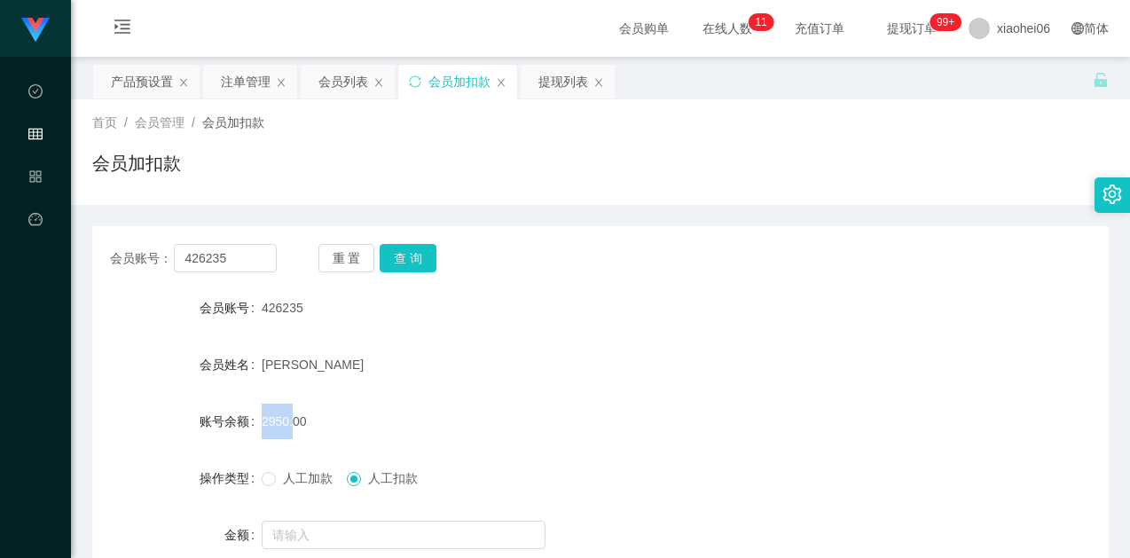
drag, startPoint x: 285, startPoint y: 421, endPoint x: 396, endPoint y: 382, distance: 117.5
click at [259, 420] on div "账号余额 2950.00" at bounding box center [600, 421] width 1016 height 35
copy div "账号余额 2950"
drag, startPoint x: 715, startPoint y: 297, endPoint x: 977, endPoint y: 0, distance: 396.5
click at [716, 297] on div "426235" at bounding box center [558, 307] width 593 height 35
